Goal: Information Seeking & Learning: Learn about a topic

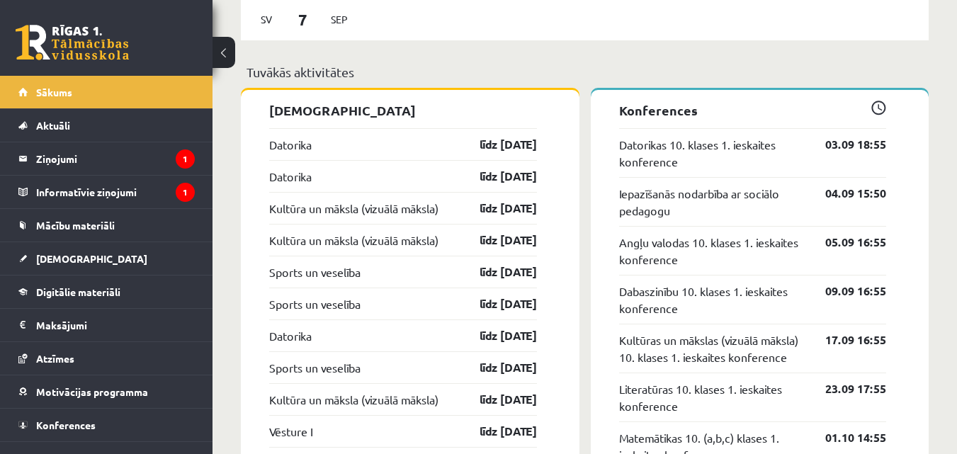
scroll to position [1311, 0]
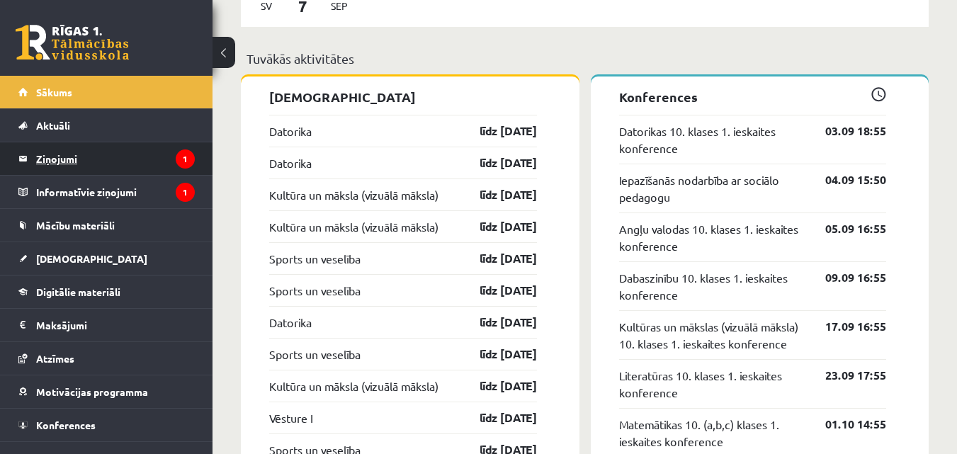
click at [110, 160] on legend "Ziņojumi 1" at bounding box center [115, 158] width 159 height 33
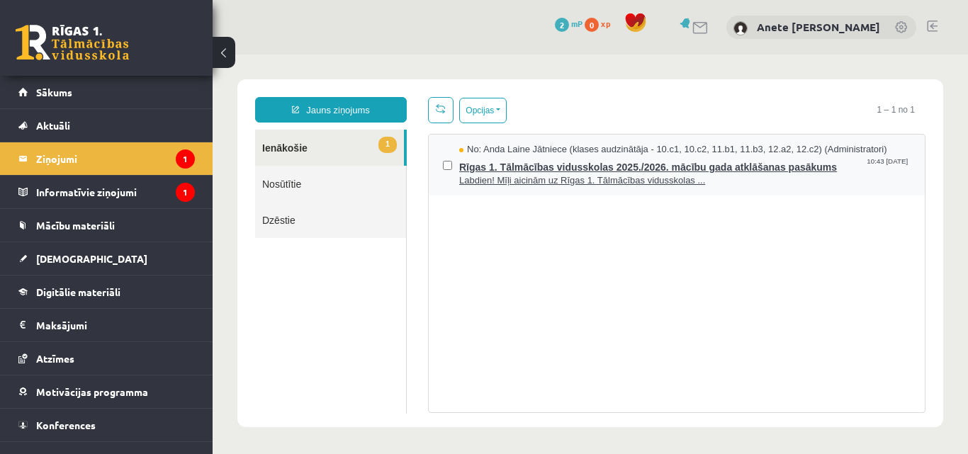
click at [547, 171] on span "Rīgas 1. Tālmācības vidusskolas 2025./2026. mācību gada atklāšanas pasākums" at bounding box center [684, 166] width 451 height 18
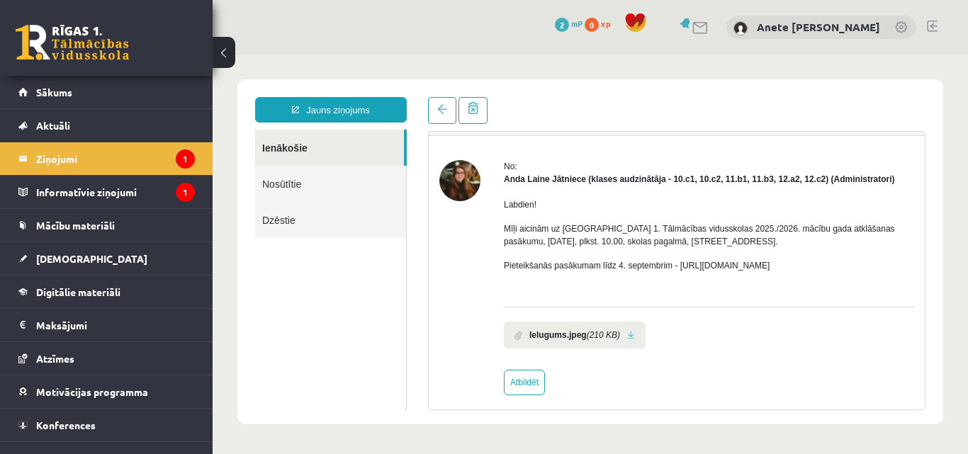
scroll to position [45, 0]
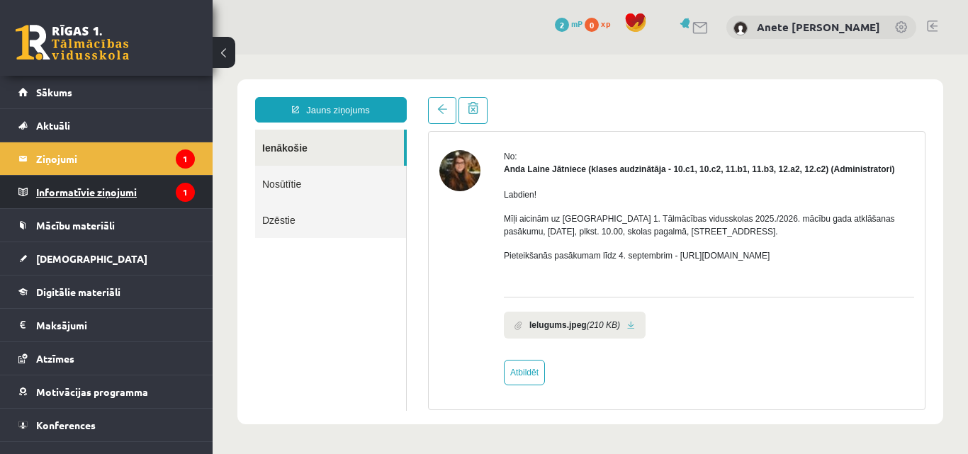
click at [120, 186] on legend "Informatīvie ziņojumi 1" at bounding box center [115, 192] width 159 height 33
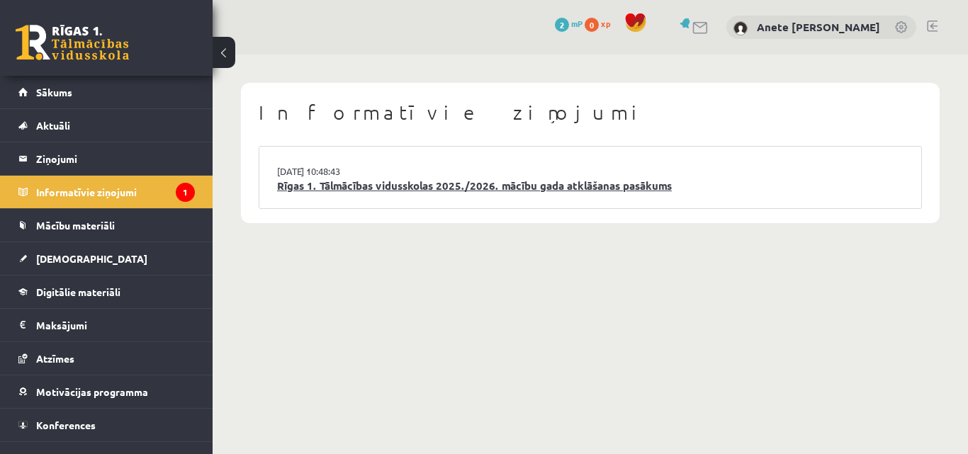
click at [380, 179] on link "Rīgas 1. Tālmācības vidusskolas 2025./2026. mācību gada atklāšanas pasākums" at bounding box center [590, 186] width 626 height 16
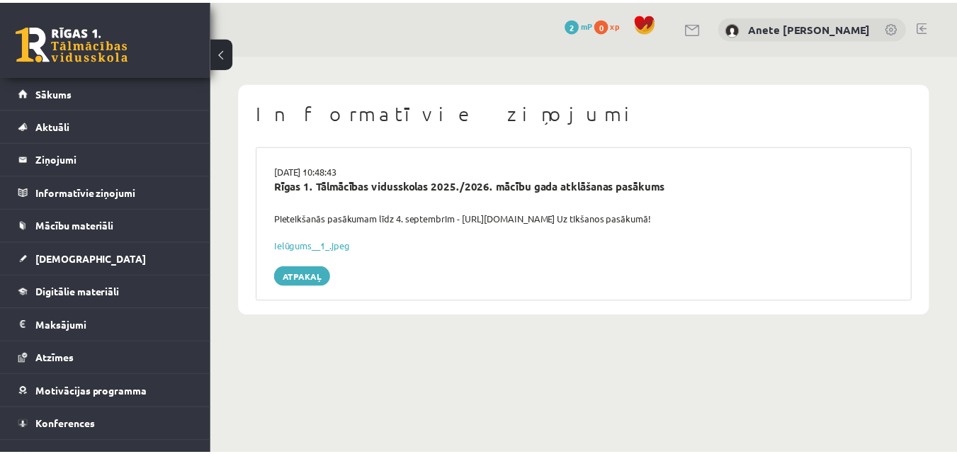
scroll to position [21, 0]
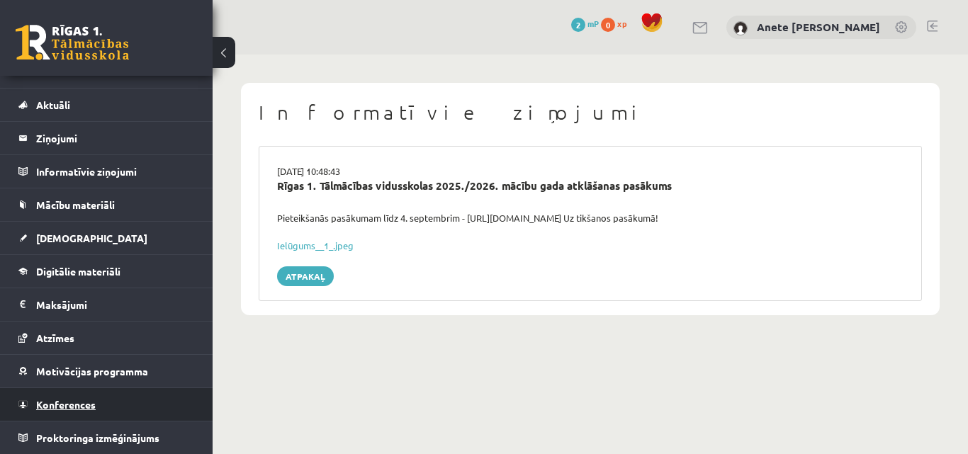
click at [126, 395] on link "Konferences" at bounding box center [106, 404] width 176 height 33
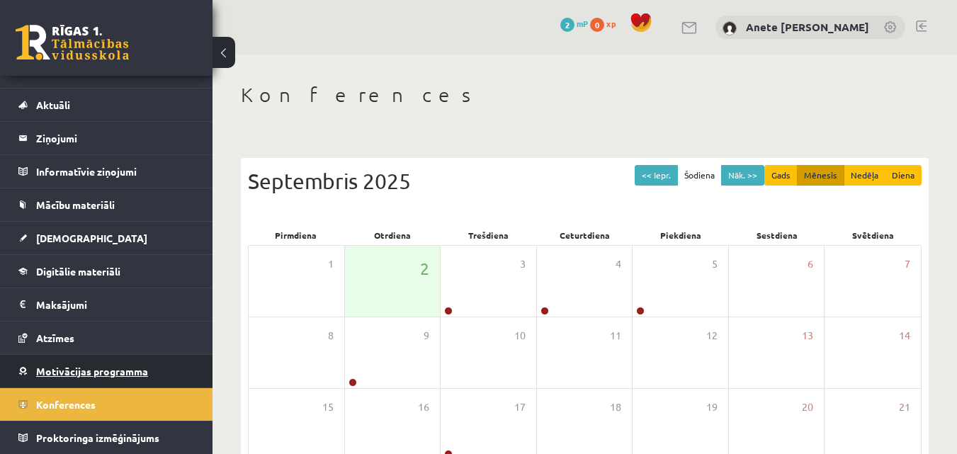
click at [114, 375] on span "Motivācijas programma" at bounding box center [92, 371] width 112 height 13
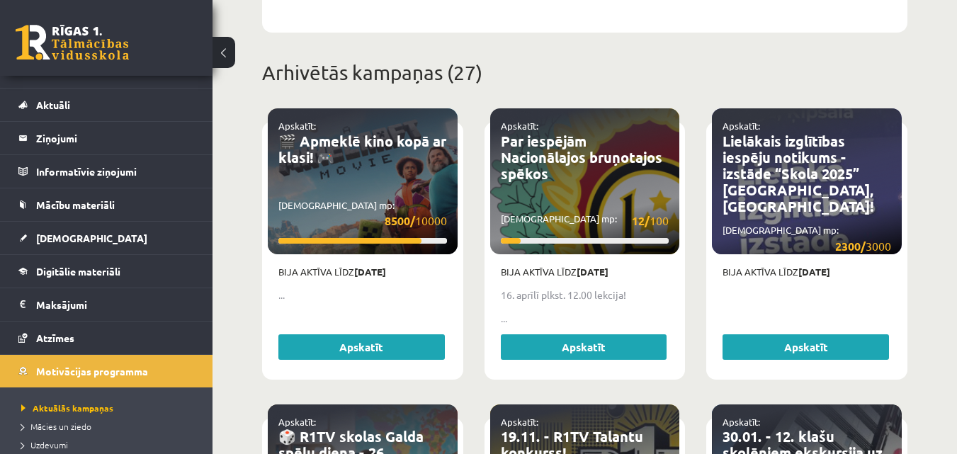
scroll to position [604, 0]
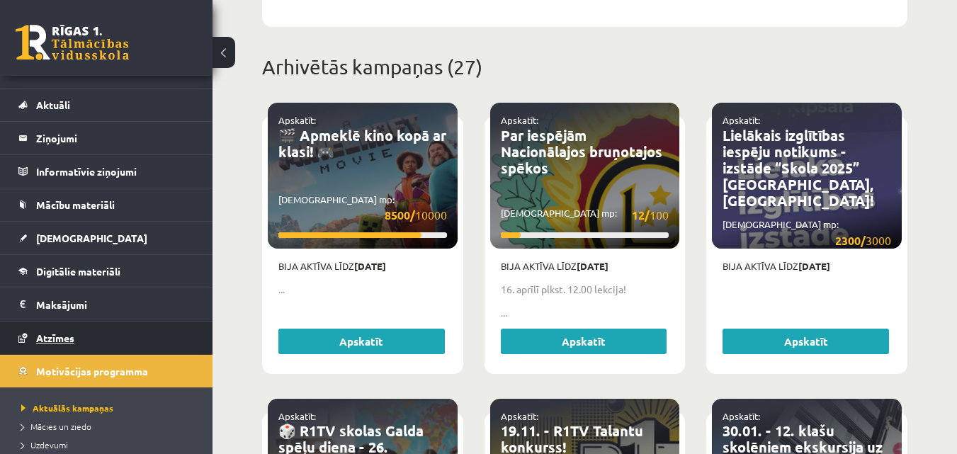
click at [53, 339] on span "Atzīmes" at bounding box center [55, 337] width 38 height 13
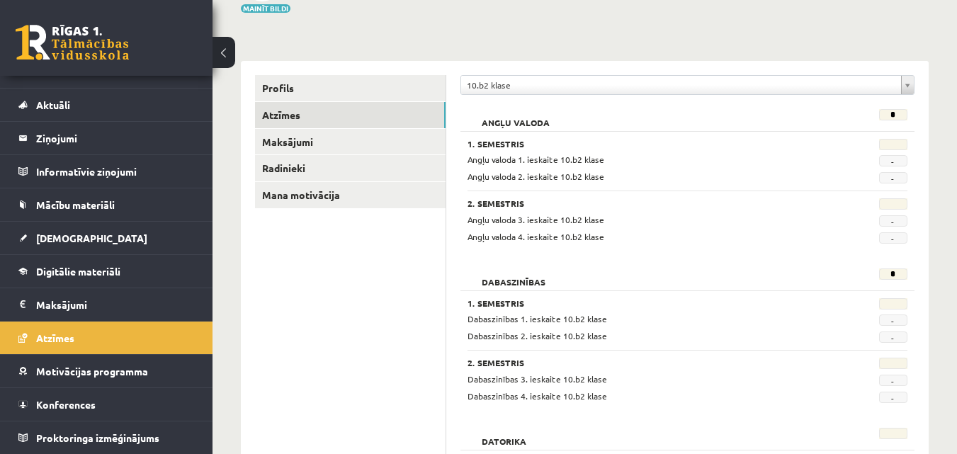
scroll to position [127, 0]
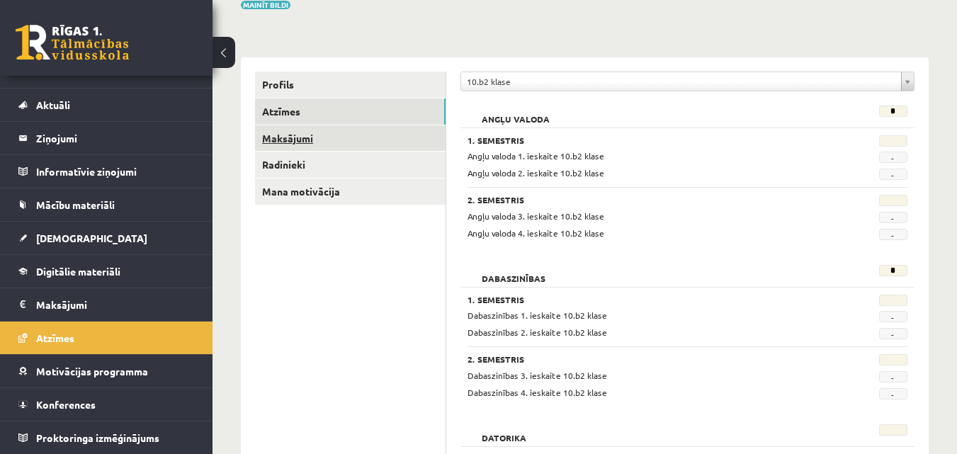
click at [314, 138] on link "Maksājumi" at bounding box center [350, 138] width 191 height 26
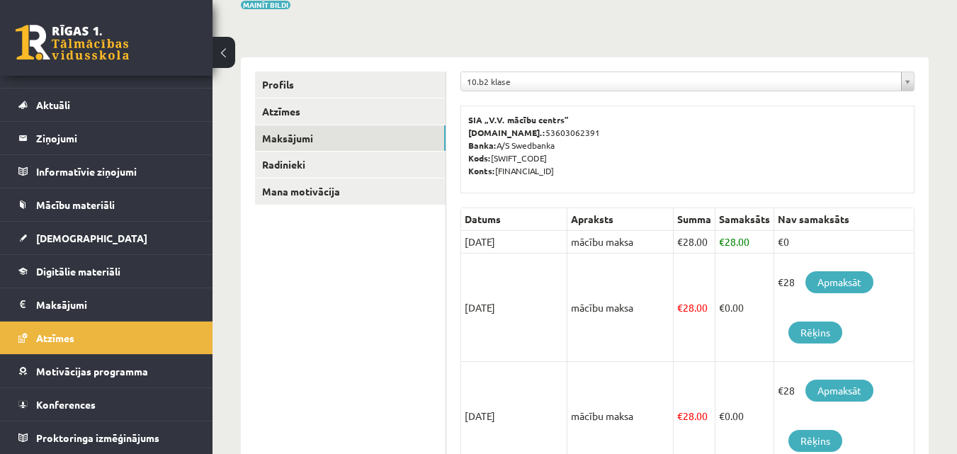
scroll to position [123, 0]
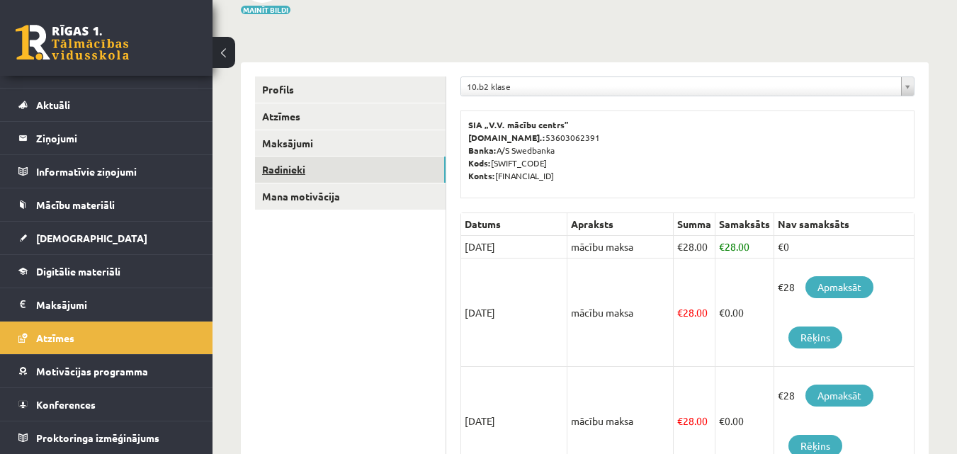
click at [290, 177] on link "Radinieki" at bounding box center [350, 170] width 191 height 26
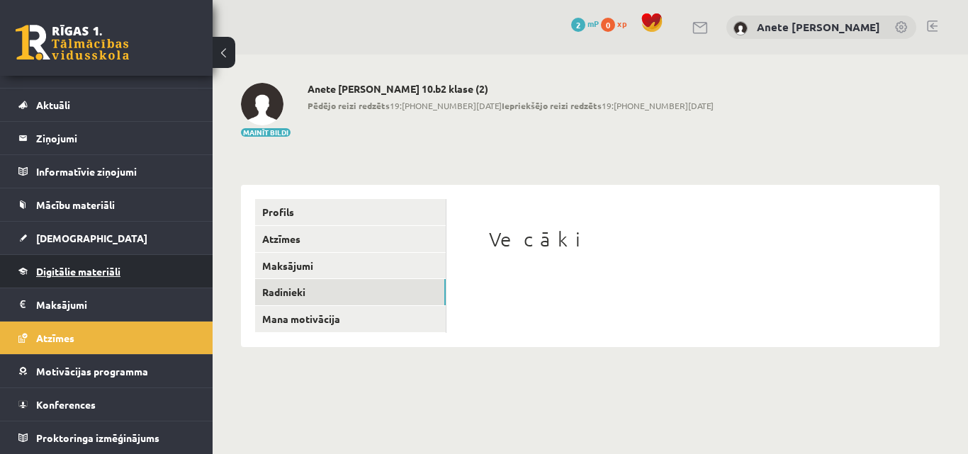
click at [120, 276] on span "Digitālie materiāli" at bounding box center [78, 271] width 84 height 13
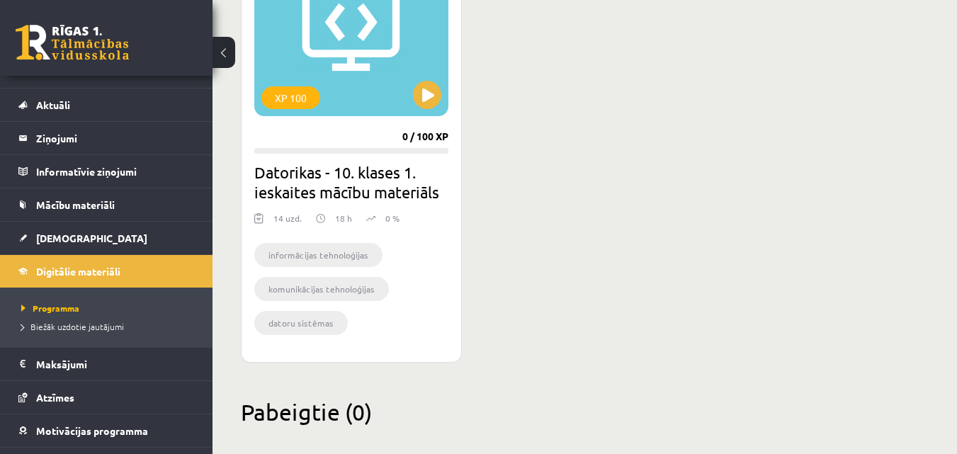
scroll to position [495, 0]
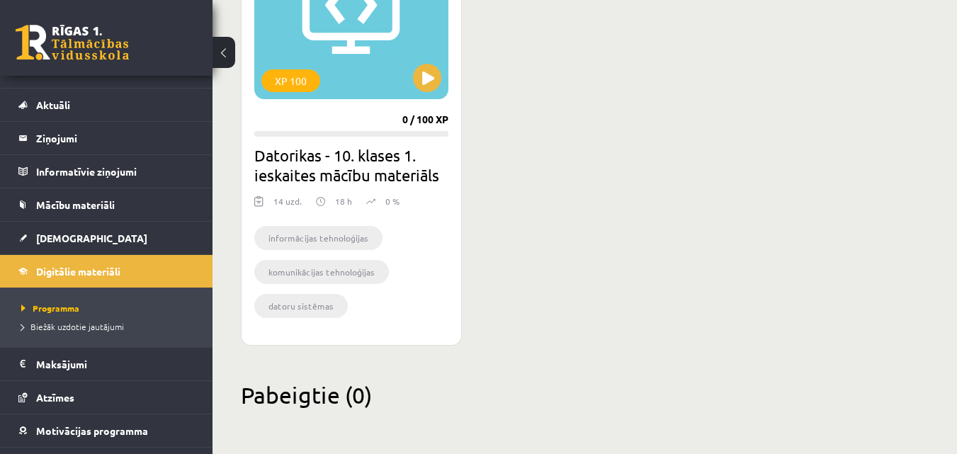
drag, startPoint x: 941, startPoint y: 282, endPoint x: 951, endPoint y: 258, distance: 26.0
click at [953, 251] on div "Mana statistika 0 Nopelnītie punkti 0 Apgūtās tēmas 0 Izpildīti uzdevumi 0 Nepi…" at bounding box center [584, 6] width 744 height 895
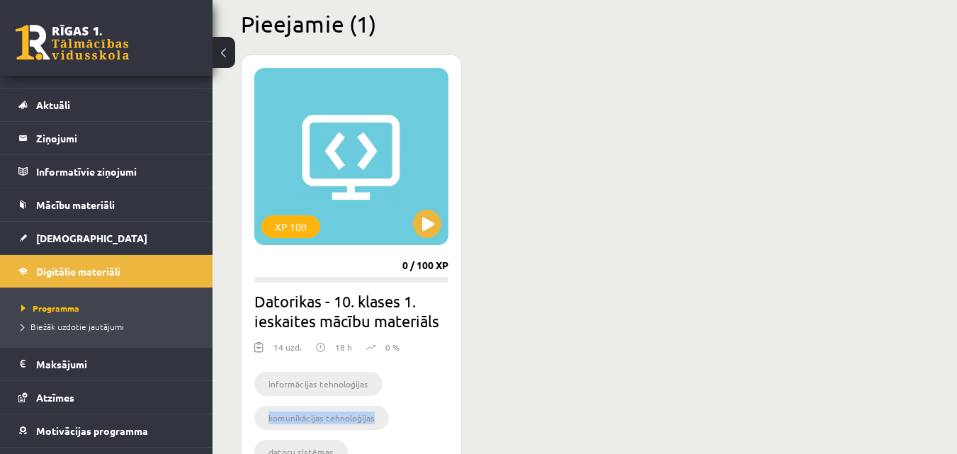
scroll to position [345, 0]
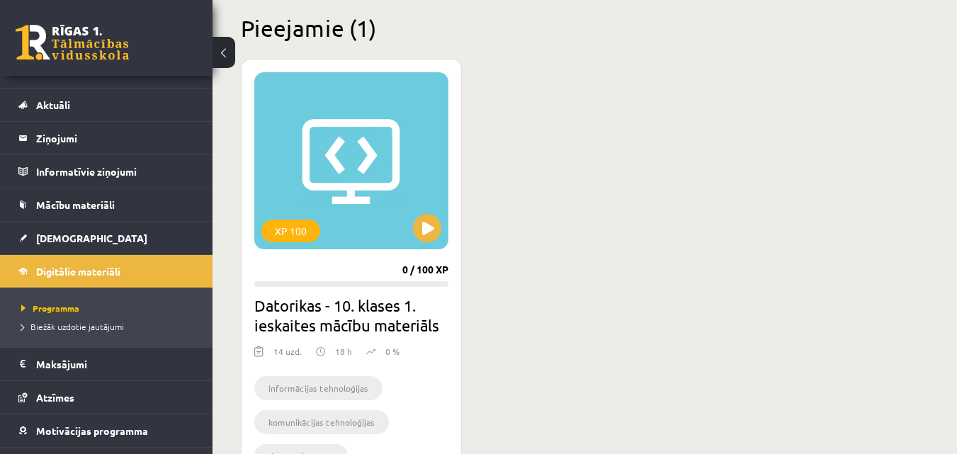
click at [680, 221] on div "XP 100 0 / 100 XP Datorikas - 10. klases 1. ieskaites mācību materiāls 14 uzd. …" at bounding box center [585, 277] width 688 height 437
click at [425, 237] on button at bounding box center [427, 228] width 28 height 28
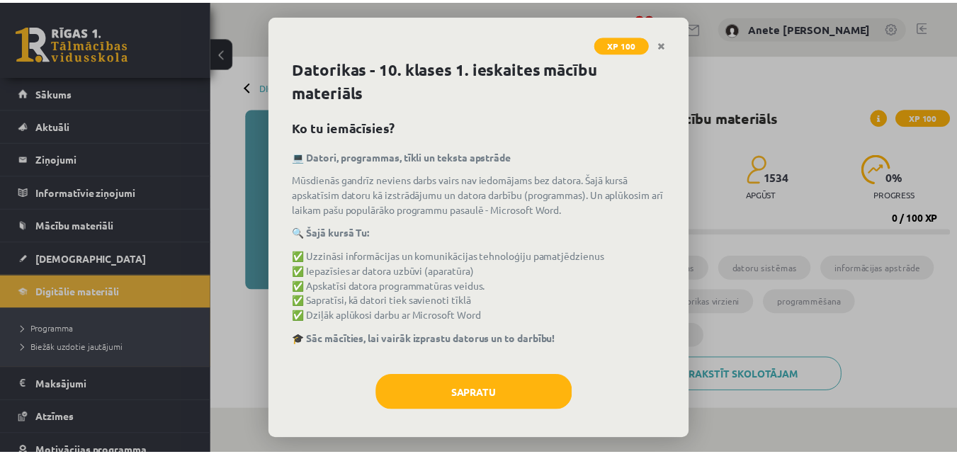
scroll to position [6, 0]
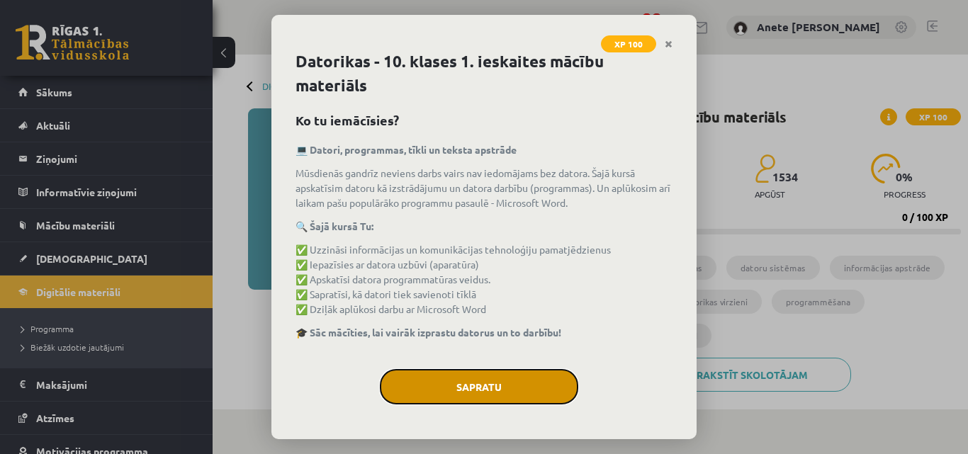
click at [454, 385] on button "Sapratu" at bounding box center [479, 386] width 198 height 35
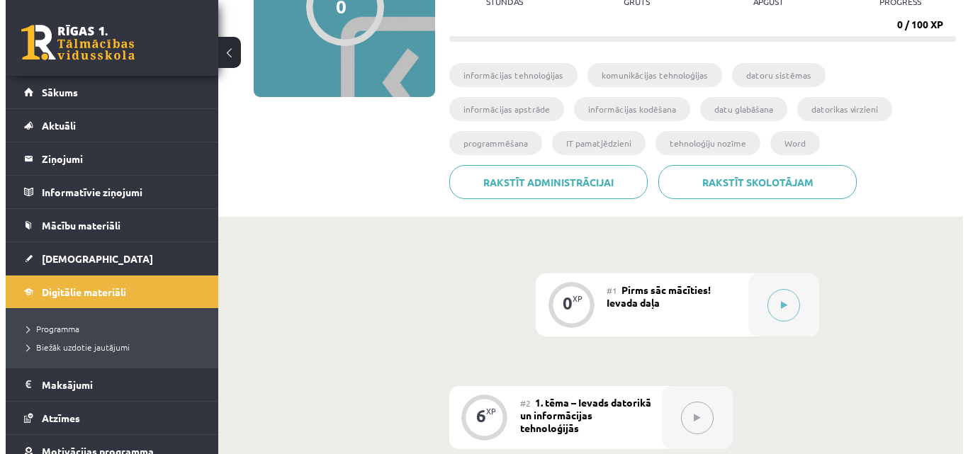
scroll to position [200, 0]
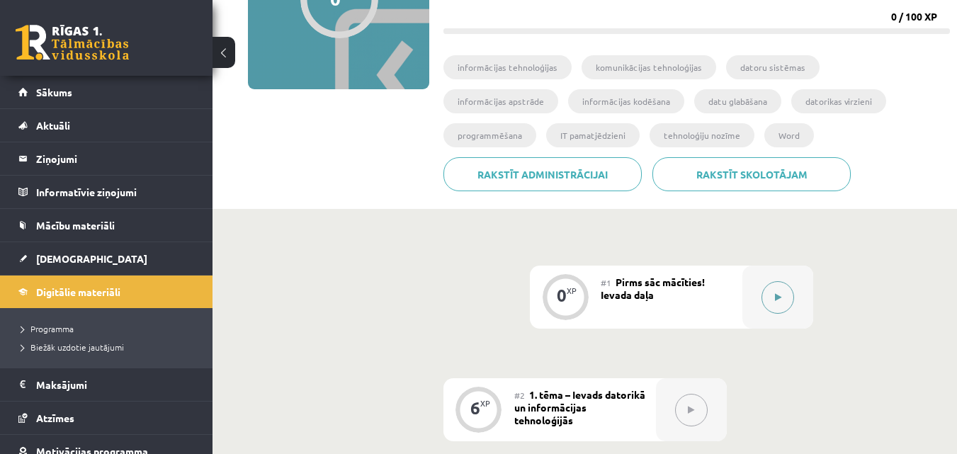
click at [768, 302] on button at bounding box center [777, 297] width 33 height 33
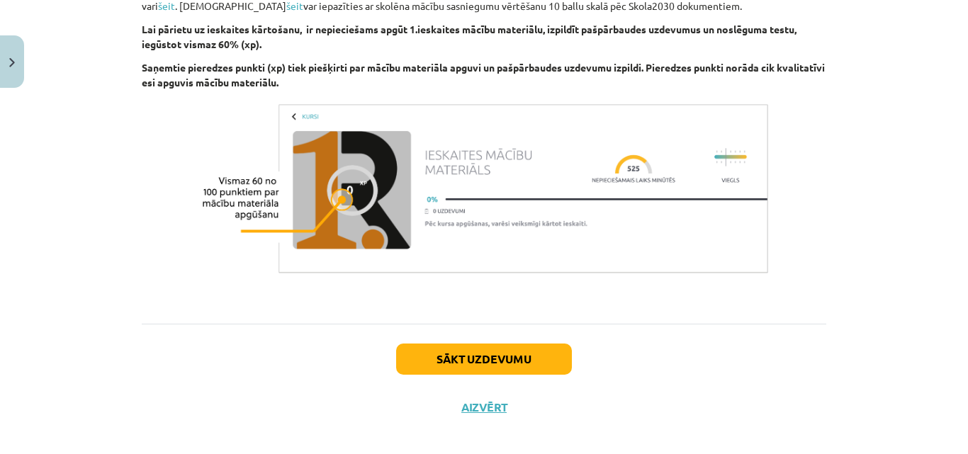
scroll to position [1048, 0]
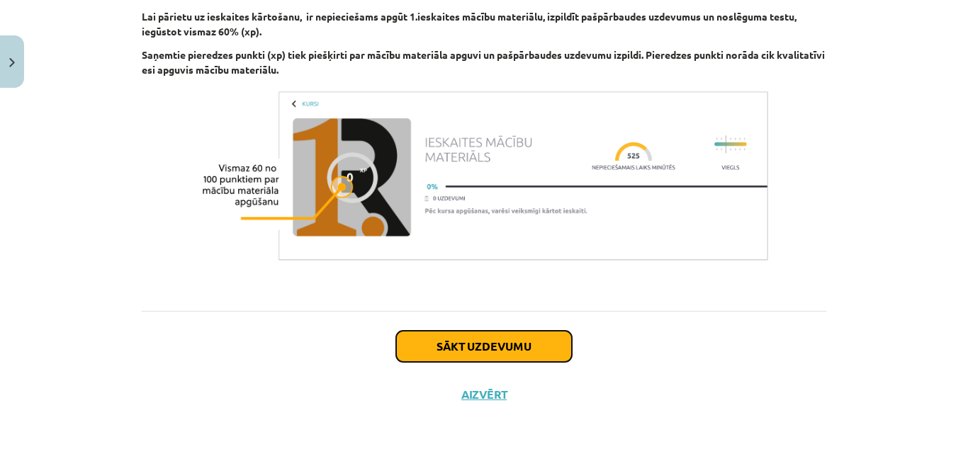
click at [470, 351] on button "Sākt uzdevumu" at bounding box center [484, 346] width 176 height 31
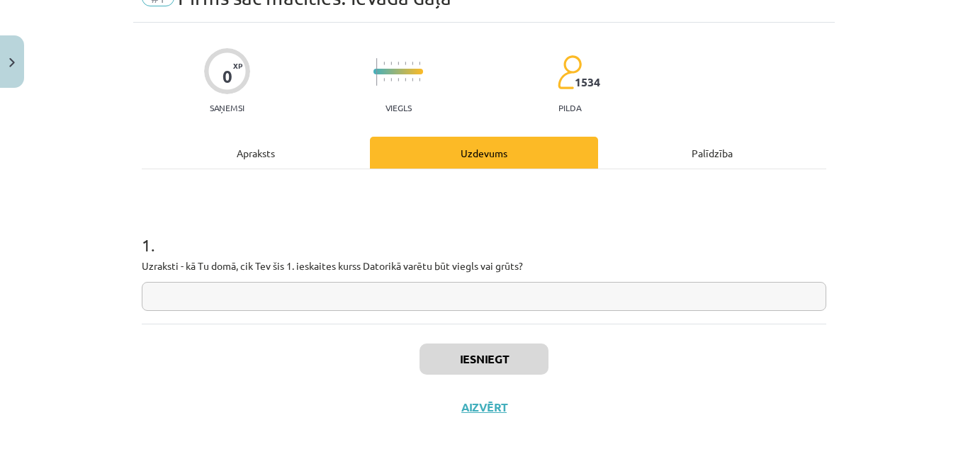
scroll to position [84, 0]
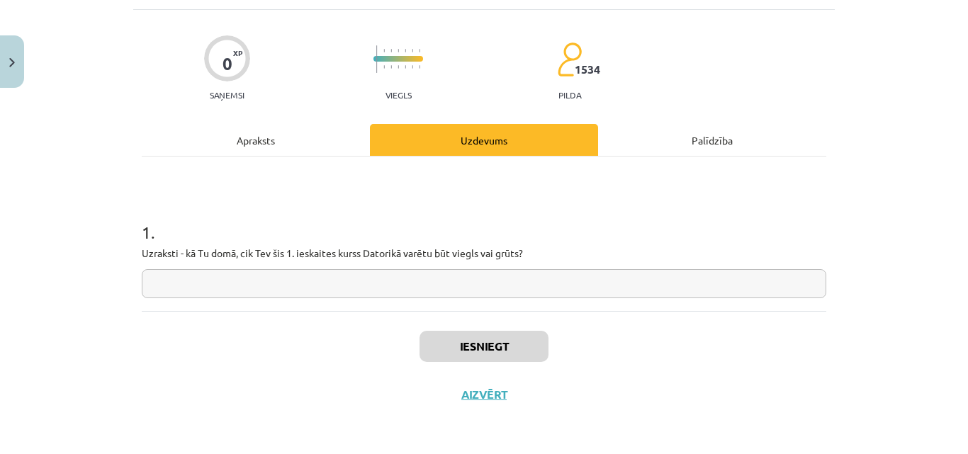
click at [519, 291] on input "text" at bounding box center [484, 283] width 684 height 29
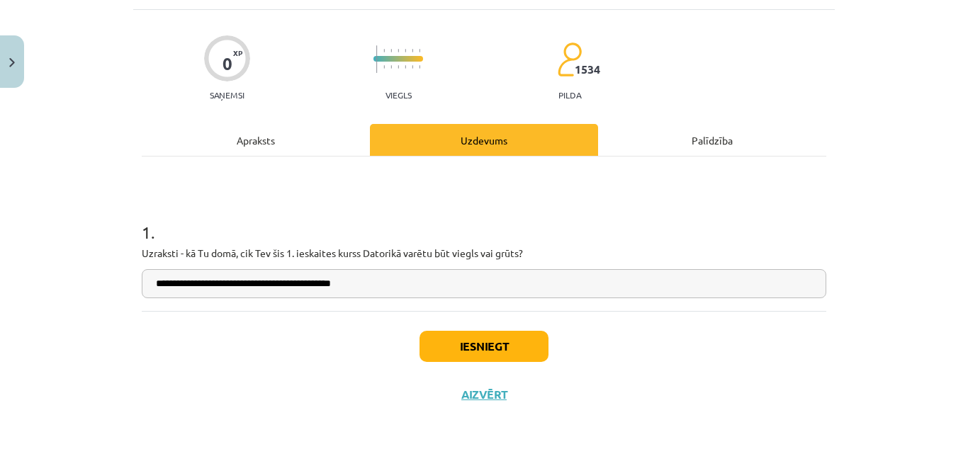
type input "**********"
click at [485, 347] on button "Iesniegt" at bounding box center [483, 346] width 129 height 31
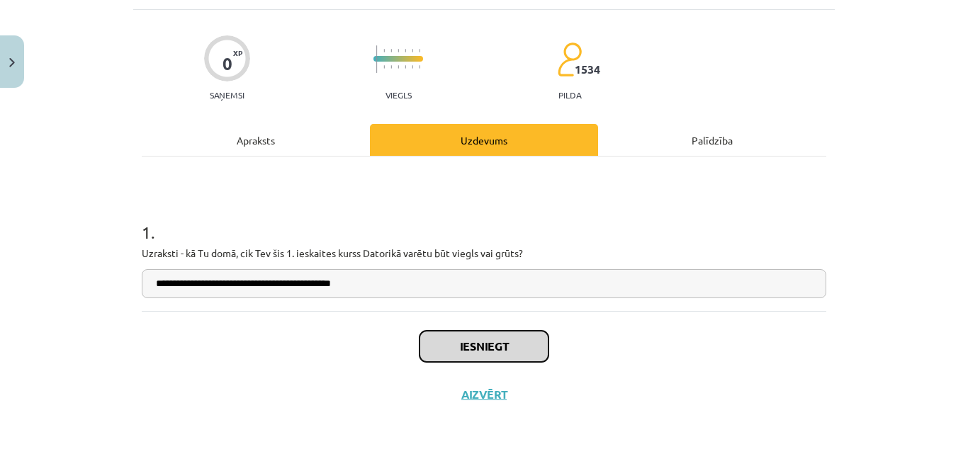
click at [485, 347] on button "Iesniegt" at bounding box center [483, 346] width 129 height 31
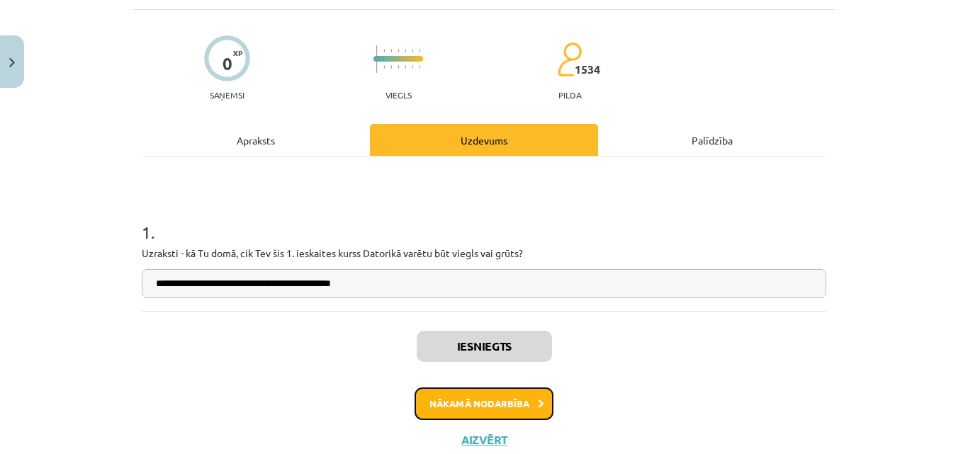
click at [515, 397] on button "Nākamā nodarbība" at bounding box center [483, 403] width 139 height 33
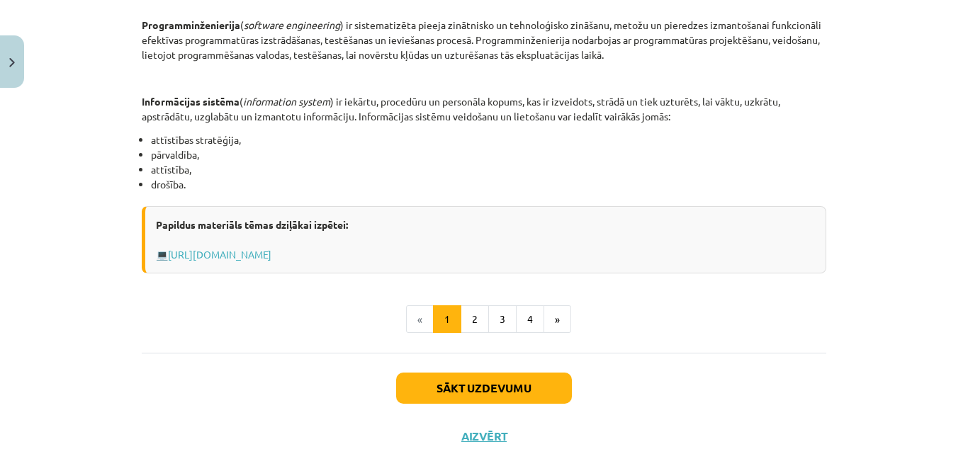
scroll to position [719, 0]
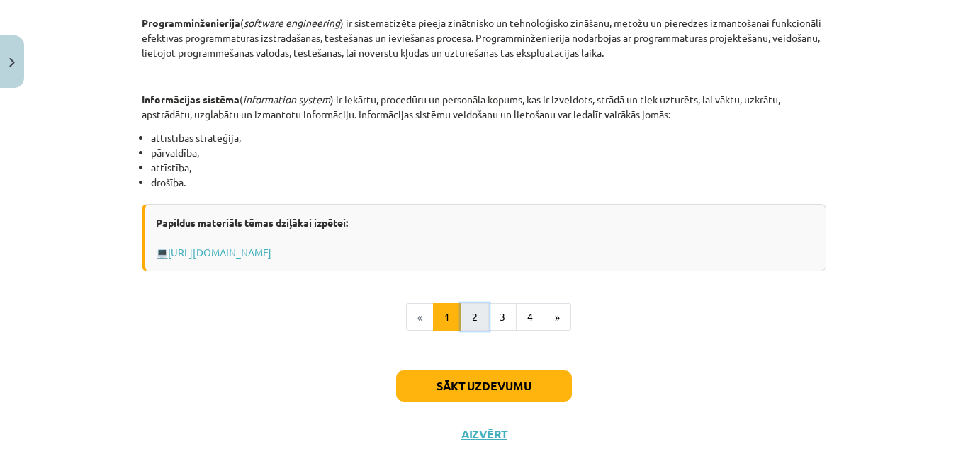
click at [469, 321] on button "2" at bounding box center [474, 317] width 28 height 28
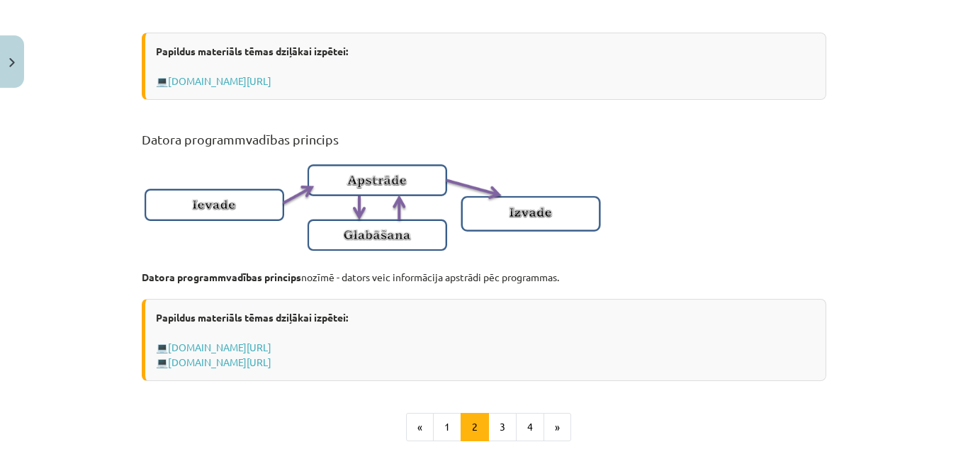
scroll to position [1010, 0]
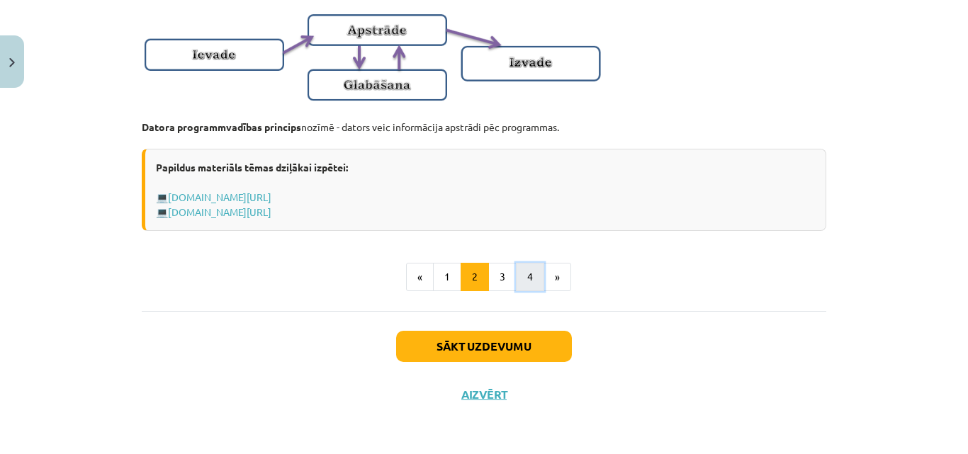
click at [535, 279] on button "4" at bounding box center [530, 277] width 28 height 28
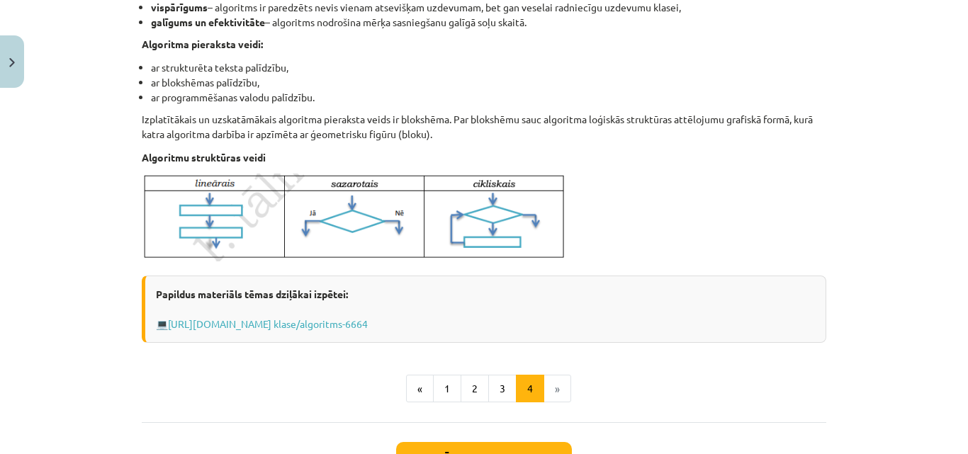
scroll to position [574, 0]
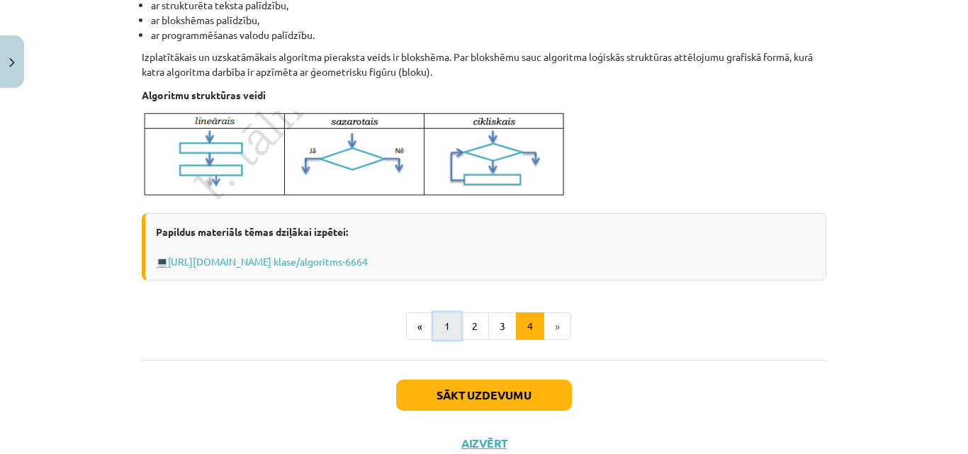
click at [444, 335] on button "1" at bounding box center [447, 326] width 28 height 28
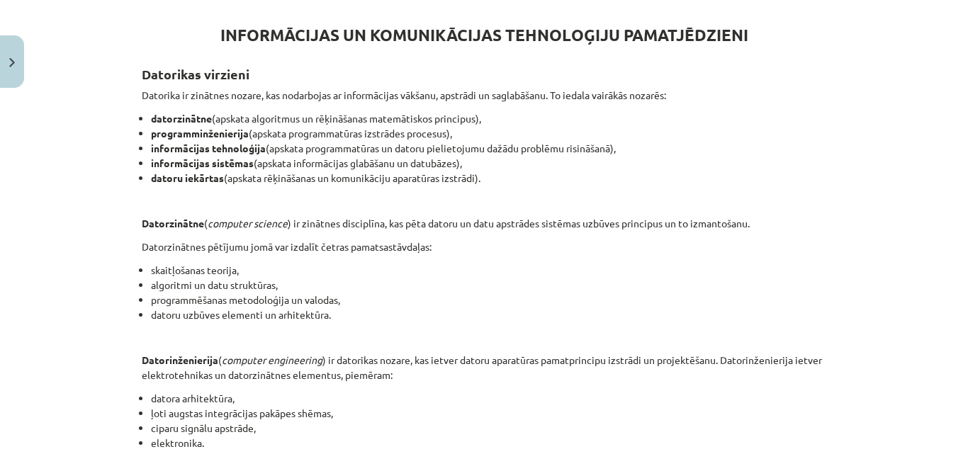
drag, startPoint x: 444, startPoint y: 335, endPoint x: 309, endPoint y: 293, distance: 141.8
click at [445, 283] on div "INFORMĀCIJAS UN KOMUNIKĀCIJAS TEHNOLOĢIJU PAMATJĒDZIENI Datorikas virzieni Dato…" at bounding box center [484, 368] width 684 height 737
click at [56, 227] on div "Mācību tēma: Datorikas - 10. klases 1. ieskaites mācību materiāls #2 1. tēma – …" at bounding box center [484, 227] width 968 height 454
